Goal: Obtain resource: Download file/media

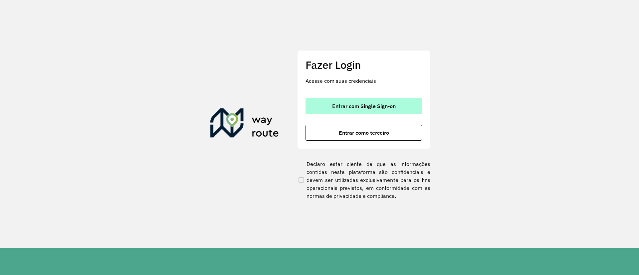
click at [353, 102] on button "Entrar com Single Sign-on" at bounding box center [363, 106] width 116 height 16
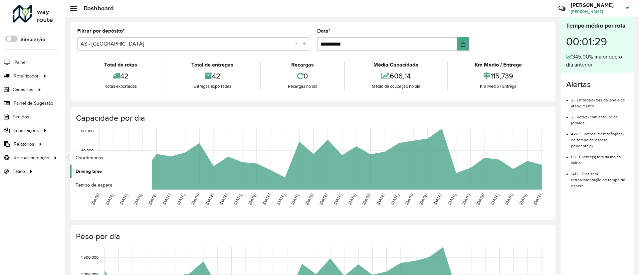
click at [97, 170] on span "Driving time" at bounding box center [89, 171] width 26 height 7
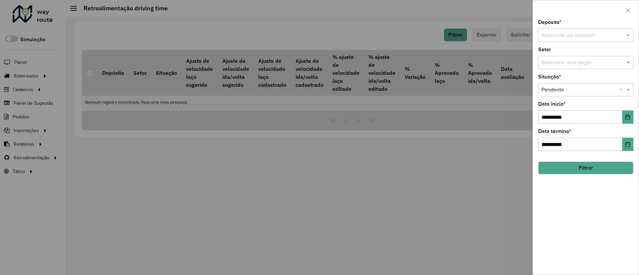
click at [560, 39] on div "Selecione um depósito" at bounding box center [585, 35] width 95 height 13
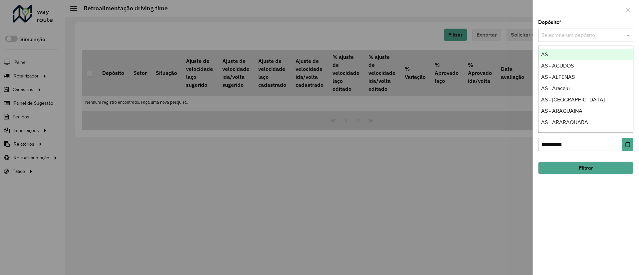
type input "*"
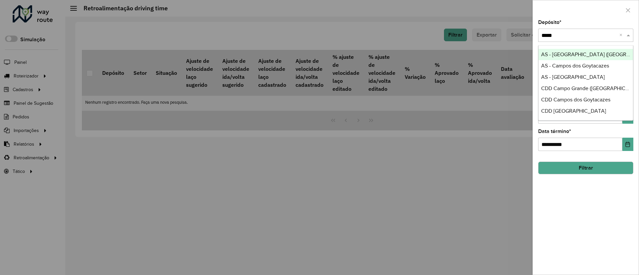
type input "******"
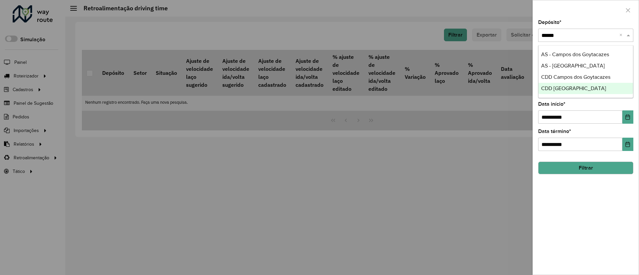
click at [566, 90] on span "CDD [GEOGRAPHIC_DATA]" at bounding box center [573, 88] width 65 height 6
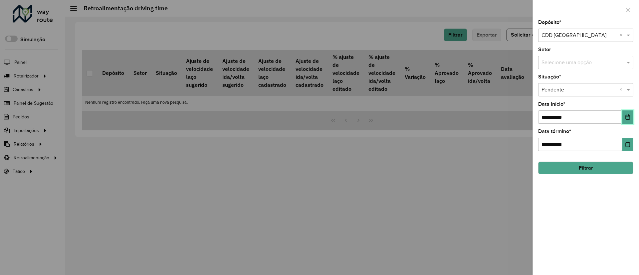
click at [566, 114] on icon "Choose Date" at bounding box center [627, 116] width 5 height 5
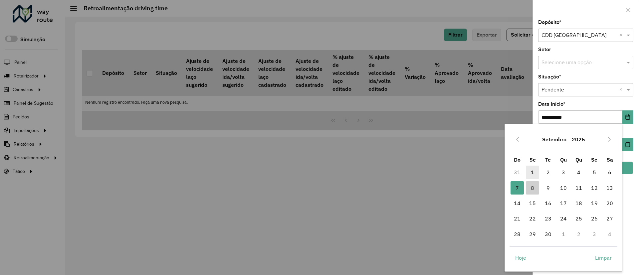
click at [534, 171] on span "1" at bounding box center [532, 172] width 13 height 13
type input "**********"
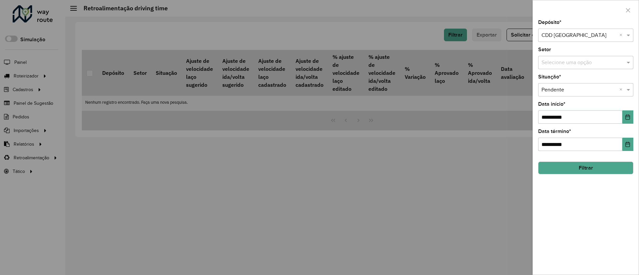
click at [566, 167] on button "Filtrar" at bounding box center [585, 168] width 95 height 13
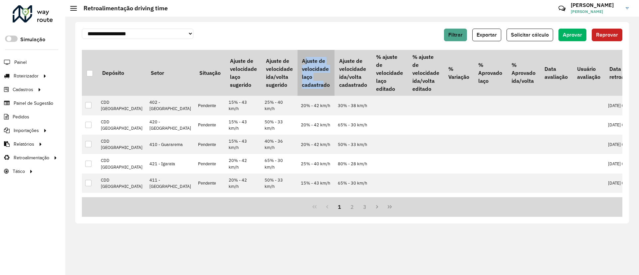
drag, startPoint x: 263, startPoint y: 58, endPoint x: 282, endPoint y: 84, distance: 32.3
click at [297, 84] on th "Ajuste de velocidade laço cadastrado" at bounding box center [315, 73] width 37 height 46
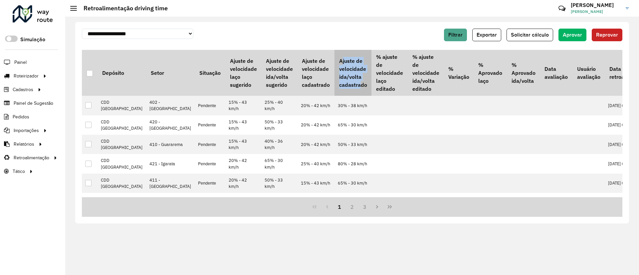
drag, startPoint x: 299, startPoint y: 56, endPoint x: 321, endPoint y: 88, distance: 38.8
click at [334, 88] on th "Ajuste de velocidade ida/volta cadastrado" at bounding box center [352, 73] width 37 height 46
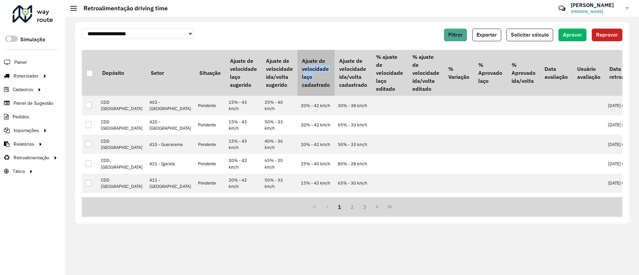
drag, startPoint x: 263, startPoint y: 70, endPoint x: 275, endPoint y: 80, distance: 15.2
click at [297, 80] on th "Ajuste de velocidade laço cadastrado" at bounding box center [315, 73] width 37 height 46
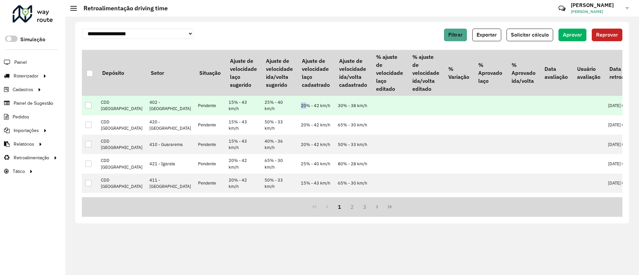
drag, startPoint x: 268, startPoint y: 108, endPoint x: 264, endPoint y: 110, distance: 5.2
click at [297, 110] on td "20% - 42 km/h" at bounding box center [315, 105] width 37 height 19
drag, startPoint x: 196, startPoint y: 110, endPoint x: 191, endPoint y: 111, distance: 4.4
click at [225, 111] on td "15% - 43 km/h" at bounding box center [243, 105] width 36 height 19
drag, startPoint x: 267, startPoint y: 106, endPoint x: 264, endPoint y: 108, distance: 4.3
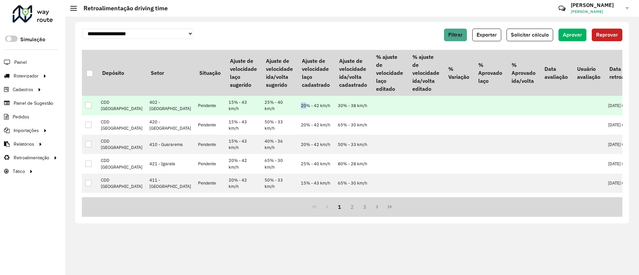
click at [297, 108] on td "20% - 42 km/h" at bounding box center [315, 105] width 37 height 19
drag, startPoint x: 197, startPoint y: 109, endPoint x: 189, endPoint y: 111, distance: 8.1
click at [225, 111] on td "15% - 43 km/h" at bounding box center [243, 105] width 36 height 19
drag, startPoint x: 305, startPoint y: 108, endPoint x: 301, endPoint y: 109, distance: 4.8
click at [334, 109] on td "30% - 38 km/h" at bounding box center [352, 105] width 37 height 19
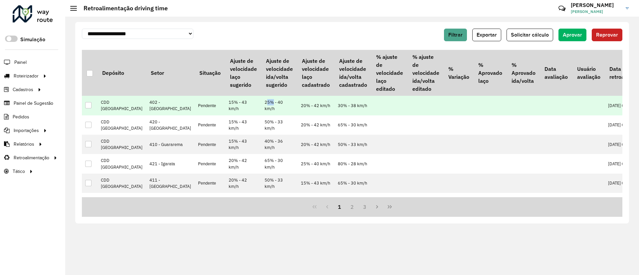
drag, startPoint x: 232, startPoint y: 108, endPoint x: 226, endPoint y: 110, distance: 6.3
click at [261, 110] on td "25% - 40 km/h" at bounding box center [279, 105] width 36 height 19
click at [87, 108] on div at bounding box center [88, 105] width 6 height 6
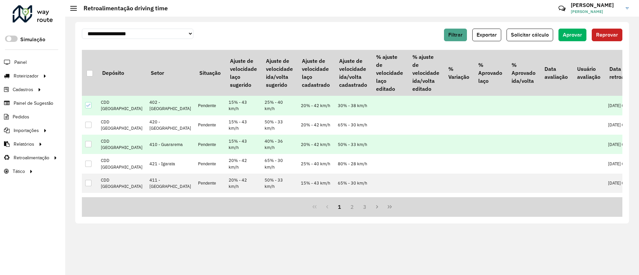
click at [90, 147] on div at bounding box center [88, 144] width 6 height 6
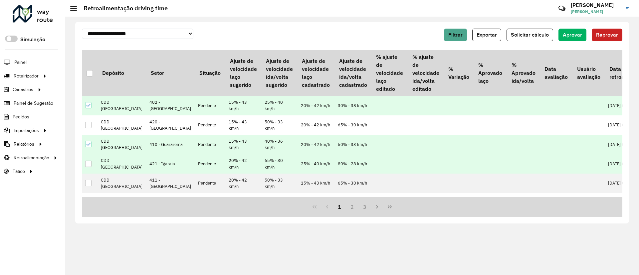
click at [86, 167] on div at bounding box center [88, 164] width 6 height 6
click at [90, 74] on div at bounding box center [89, 73] width 6 height 6
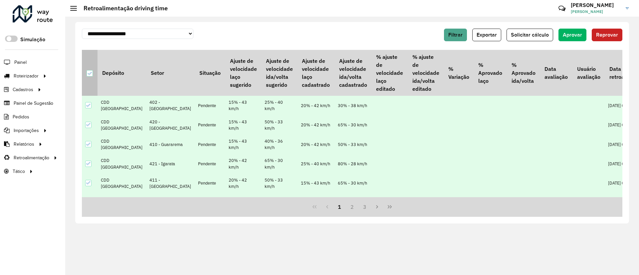
click at [90, 74] on icon at bounding box center [89, 73] width 4 height 3
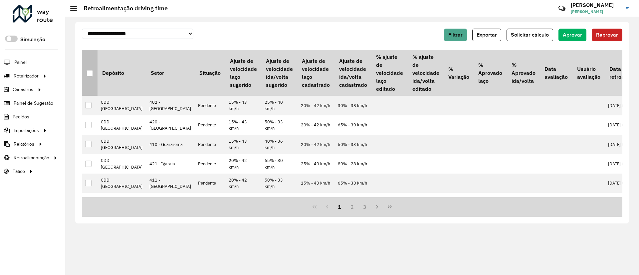
click at [89, 73] on div at bounding box center [89, 73] width 6 height 6
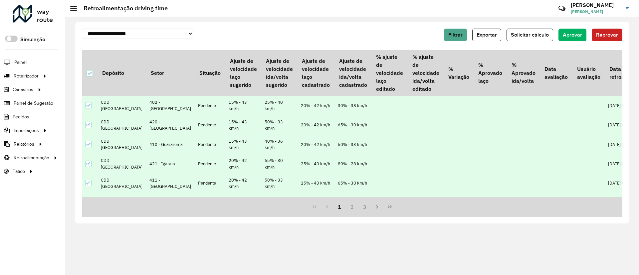
click at [46, 14] on div at bounding box center [33, 13] width 40 height 17
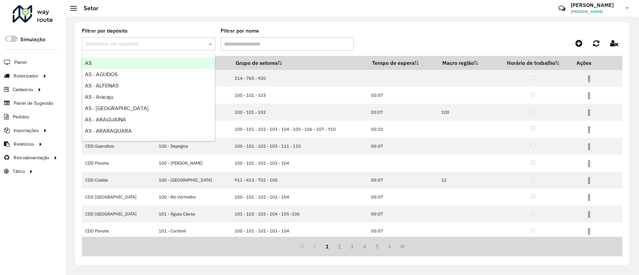
click at [178, 43] on input "text" at bounding box center [141, 44] width 113 height 8
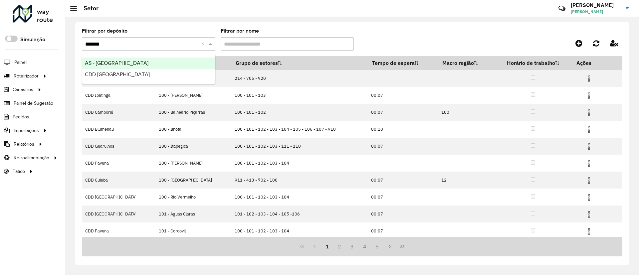
type input "********"
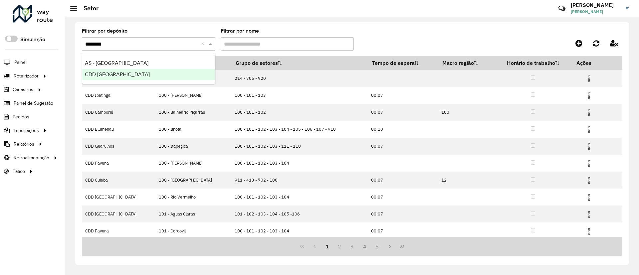
click at [142, 72] on span "CDD [GEOGRAPHIC_DATA]" at bounding box center [117, 75] width 65 height 6
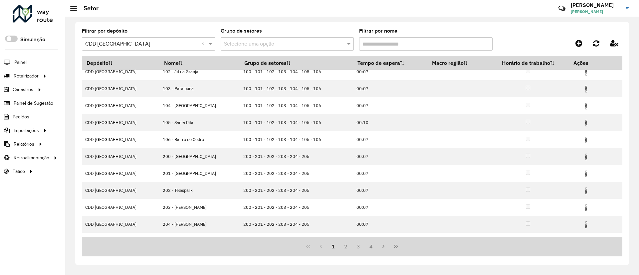
scroll to position [37, 0]
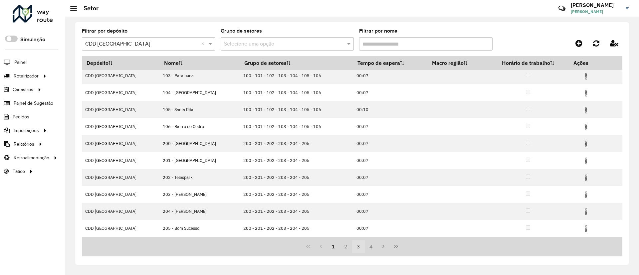
click at [363, 246] on button "3" at bounding box center [358, 246] width 13 height 13
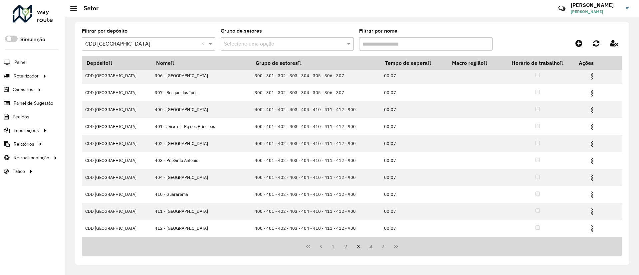
scroll to position [0, 0]
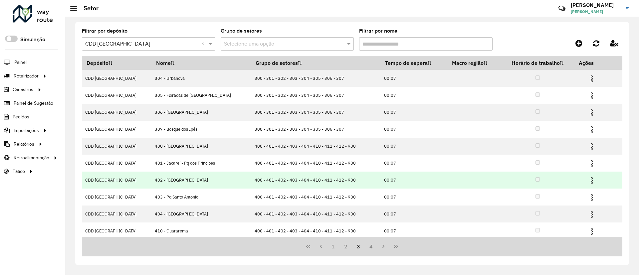
click at [587, 179] on img at bounding box center [591, 181] width 8 height 8
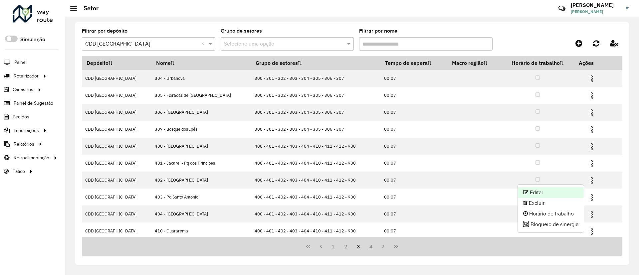
click at [558, 191] on li "Editar" at bounding box center [551, 192] width 66 height 11
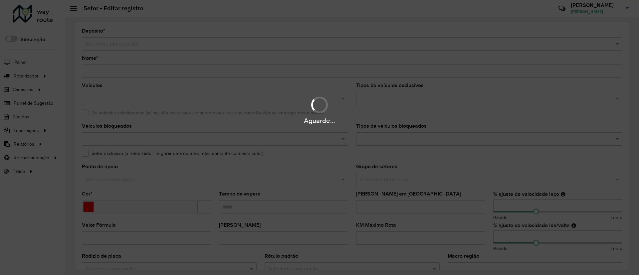
type input "**********"
type input "*******"
type input "*****"
type input "**"
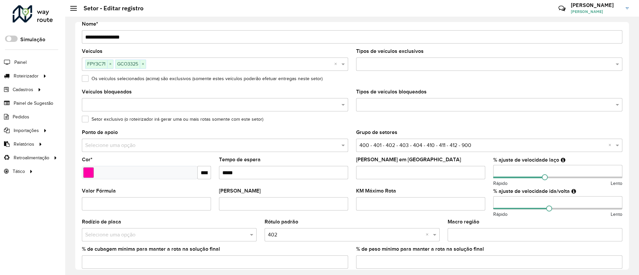
scroll to position [50, 0]
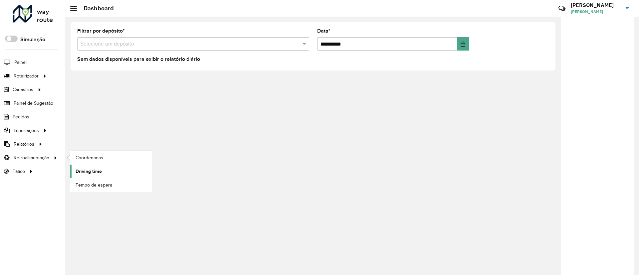
click at [94, 170] on span "Driving time" at bounding box center [89, 171] width 26 height 7
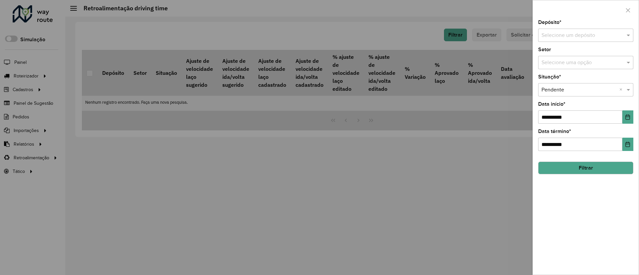
click at [601, 34] on input "text" at bounding box center [578, 36] width 75 height 8
type input "********"
click at [553, 65] on span "CDD [GEOGRAPHIC_DATA]" at bounding box center [573, 66] width 65 height 6
click at [628, 115] on icon "Choose Date" at bounding box center [627, 116] width 5 height 5
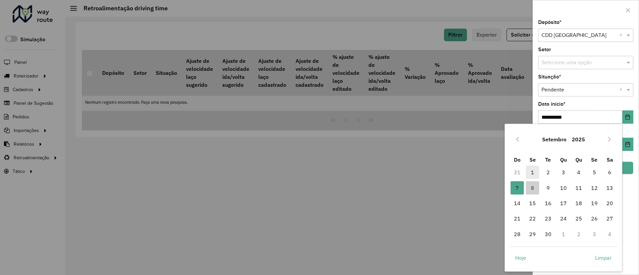
click at [532, 174] on span "1" at bounding box center [532, 172] width 13 height 13
type input "**********"
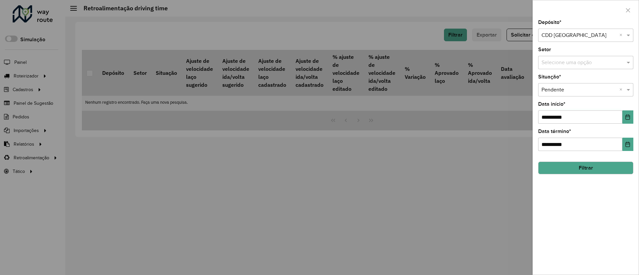
click at [598, 166] on button "Filtrar" at bounding box center [585, 168] width 95 height 13
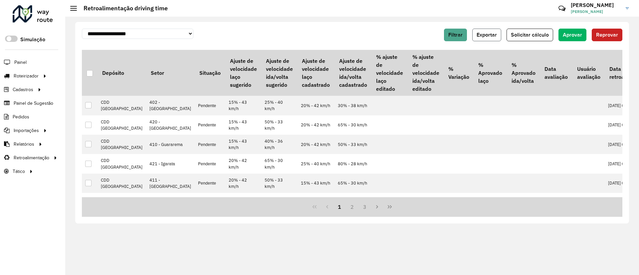
click at [488, 33] on span "Exportar" at bounding box center [486, 35] width 20 height 6
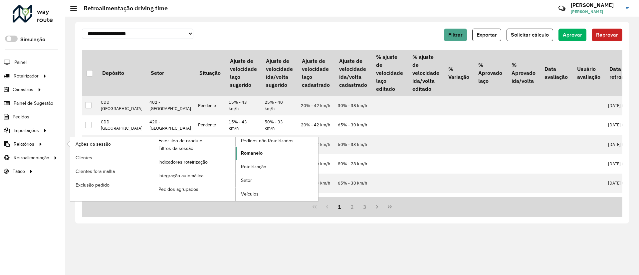
click at [259, 153] on span "Romaneio" at bounding box center [252, 153] width 22 height 7
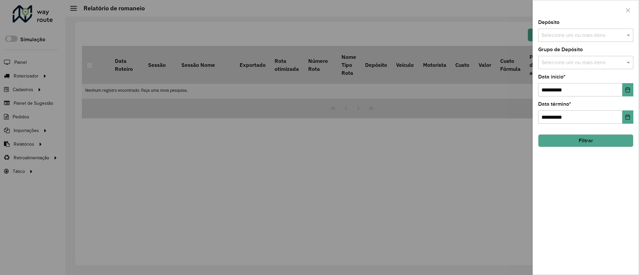
click at [557, 36] on input "text" at bounding box center [582, 36] width 85 height 8
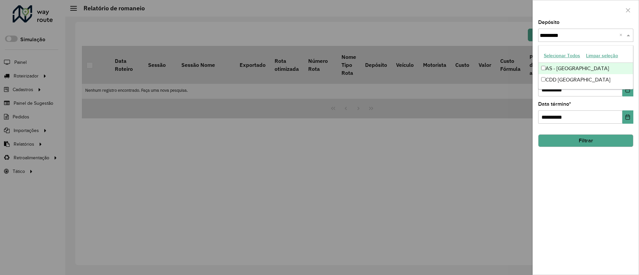
type input "**********"
click at [571, 78] on div "CDD [GEOGRAPHIC_DATA]" at bounding box center [585, 79] width 94 height 11
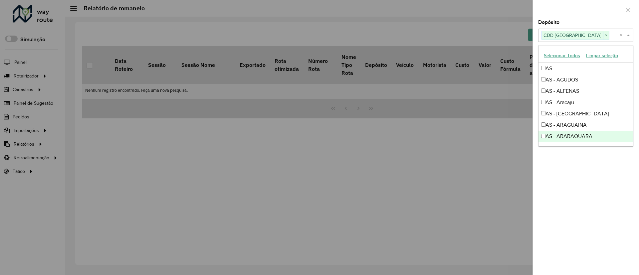
click at [591, 209] on div "**********" at bounding box center [586, 147] width 106 height 255
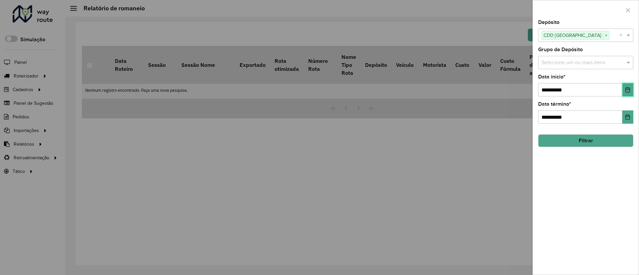
click at [628, 90] on icon "Choose Date" at bounding box center [627, 89] width 5 height 5
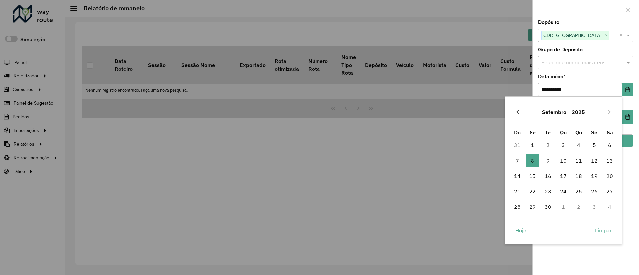
click at [515, 112] on icon "Previous Month" at bounding box center [517, 111] width 5 height 5
click at [592, 146] on span "1" at bounding box center [593, 144] width 13 height 13
type input "**********"
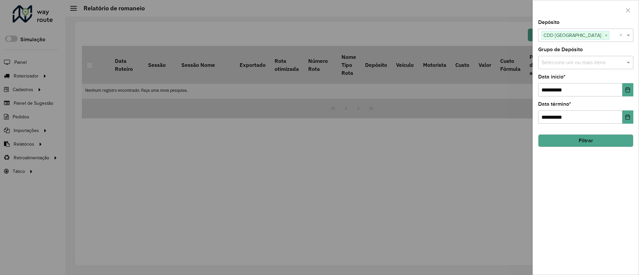
click at [614, 140] on button "Filtrar" at bounding box center [585, 140] width 95 height 13
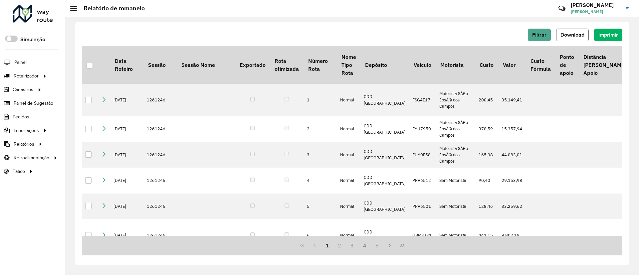
click at [574, 37] on span "Download" at bounding box center [572, 35] width 24 height 6
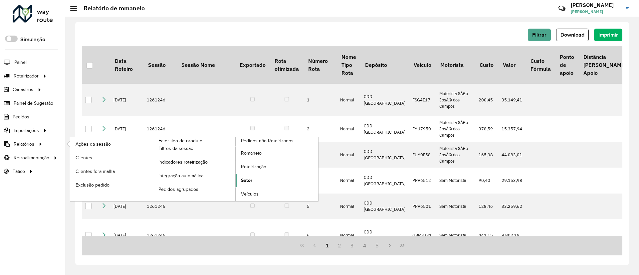
click at [247, 180] on span "Setor" at bounding box center [246, 180] width 11 height 7
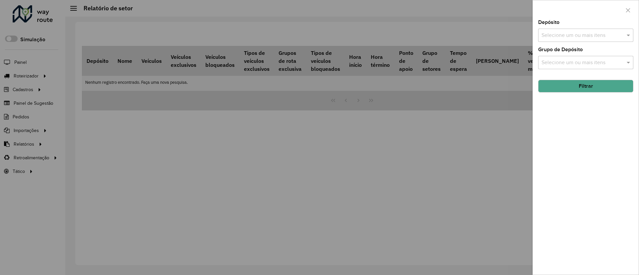
click at [558, 36] on input "text" at bounding box center [582, 36] width 85 height 8
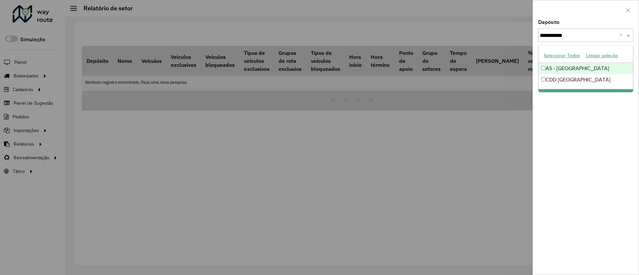
type input "**********"
click at [570, 79] on div "CDD [GEOGRAPHIC_DATA]" at bounding box center [585, 79] width 94 height 11
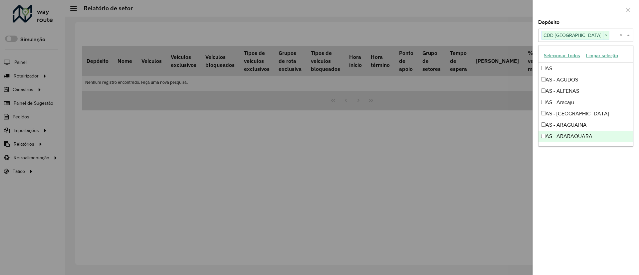
click at [572, 198] on div "Depósito Selecione um ou mais itens CDD São José dos Campos × × Grupo de Depósi…" at bounding box center [586, 147] width 106 height 255
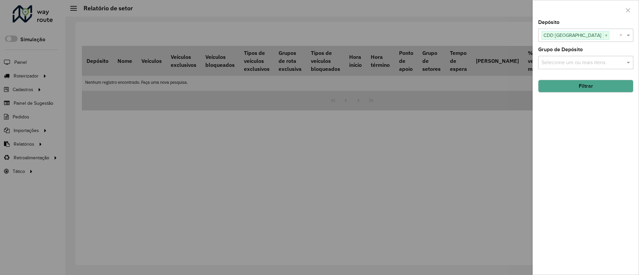
click at [579, 84] on button "Filtrar" at bounding box center [585, 86] width 95 height 13
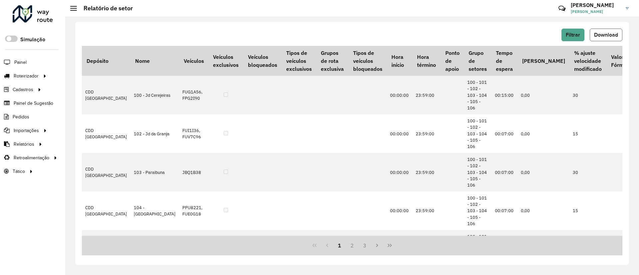
click at [599, 36] on span "Download" at bounding box center [606, 35] width 24 height 6
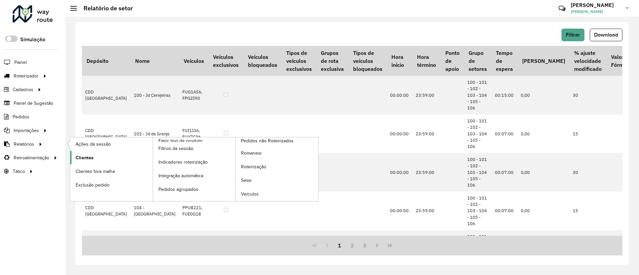
click at [86, 158] on span "Clientes" at bounding box center [85, 157] width 18 height 7
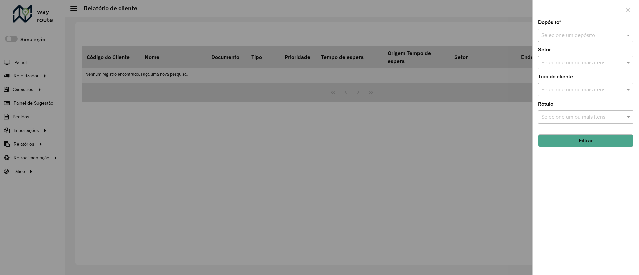
click at [556, 32] on input "text" at bounding box center [578, 36] width 75 height 8
type input "********"
click at [563, 66] on span "CDD [GEOGRAPHIC_DATA]" at bounding box center [573, 66] width 65 height 6
click at [579, 60] on input "text" at bounding box center [582, 63] width 85 height 8
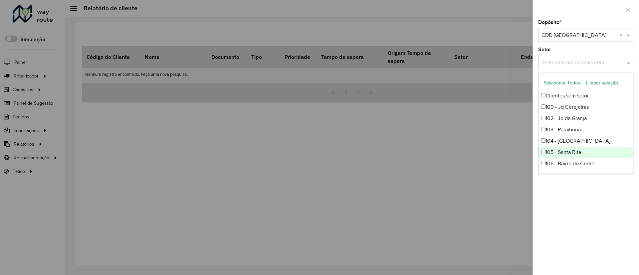
click at [586, 216] on div "Depósito * Selecione um depósito × CDD São José dos Campos × Setor Selecione um…" at bounding box center [586, 147] width 106 height 255
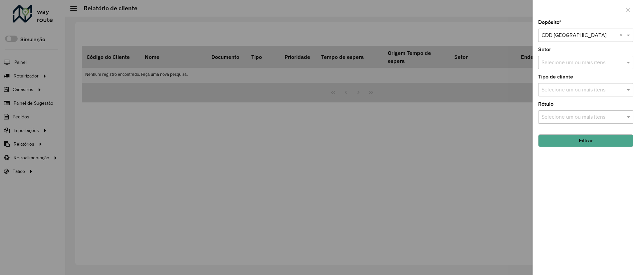
click at [587, 141] on button "Filtrar" at bounding box center [585, 140] width 95 height 13
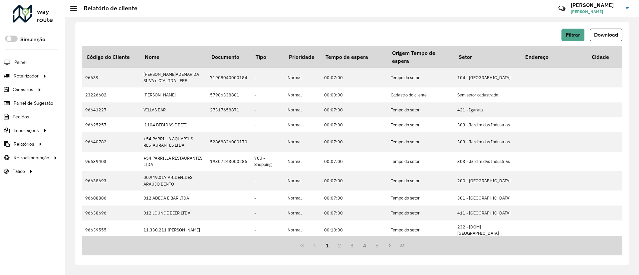
click at [601, 34] on span "Download" at bounding box center [606, 35] width 24 height 6
click at [84, 168] on span "Driving time" at bounding box center [89, 171] width 26 height 7
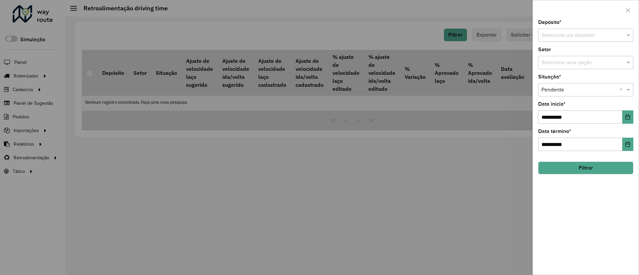
click at [589, 36] on input "text" at bounding box center [578, 36] width 75 height 8
type input "*******"
click at [592, 66] on span "CDD [GEOGRAPHIC_DATA]" at bounding box center [573, 66] width 65 height 6
click at [624, 116] on button "Choose Date" at bounding box center [627, 116] width 11 height 13
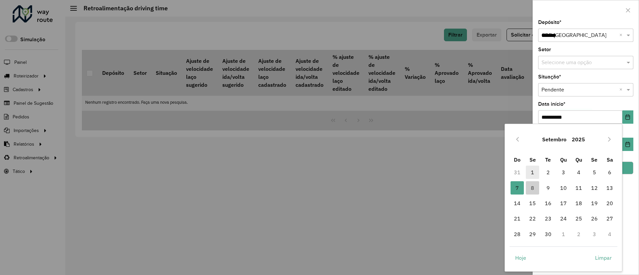
click at [533, 172] on span "1" at bounding box center [532, 172] width 13 height 13
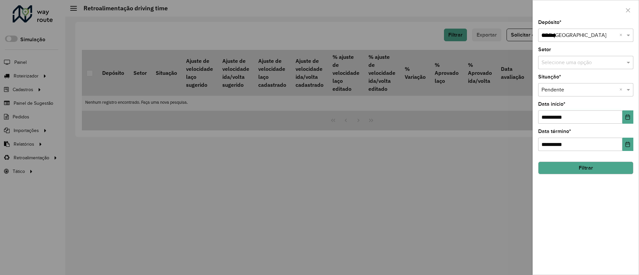
click at [602, 166] on button "Filtrar" at bounding box center [585, 168] width 95 height 13
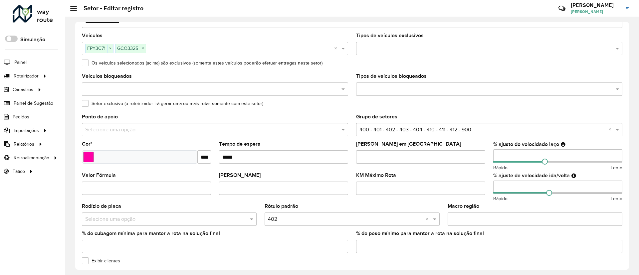
scroll to position [182, 0]
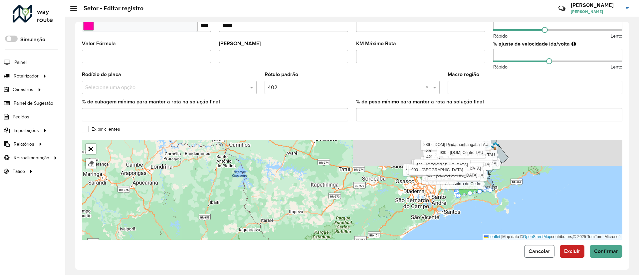
click at [538, 251] on span "Cancelar" at bounding box center [539, 251] width 22 height 6
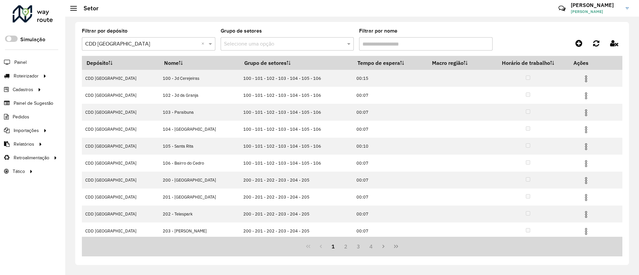
click at [374, 41] on input "Filtrar por nome" at bounding box center [425, 43] width 133 height 13
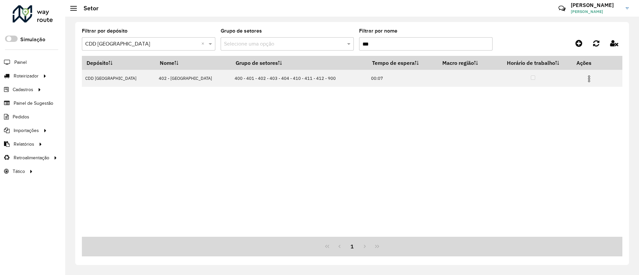
type input "***"
